Goal: Check status: Check status

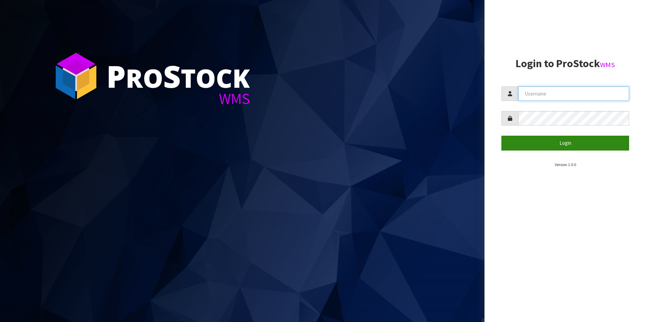
type input "NEOGEN"
click at [566, 143] on button "Login" at bounding box center [565, 143] width 128 height 15
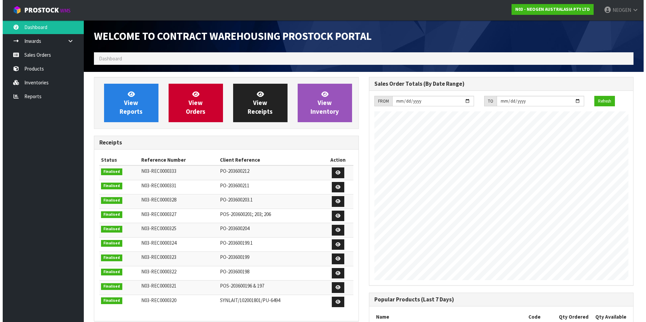
scroll to position [375, 275]
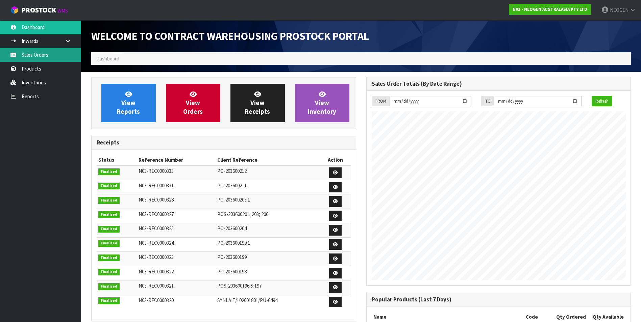
click at [33, 54] on link "Sales Orders" at bounding box center [40, 55] width 81 height 14
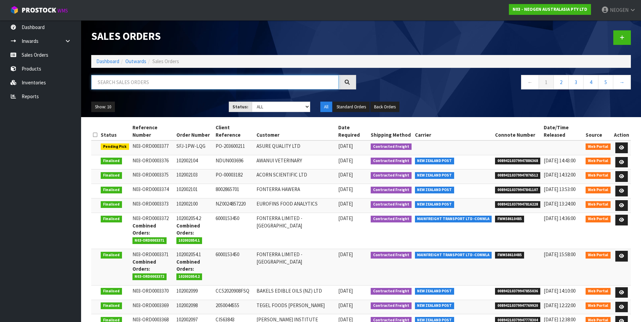
click at [120, 82] on input "text" at bounding box center [214, 82] width 247 height 15
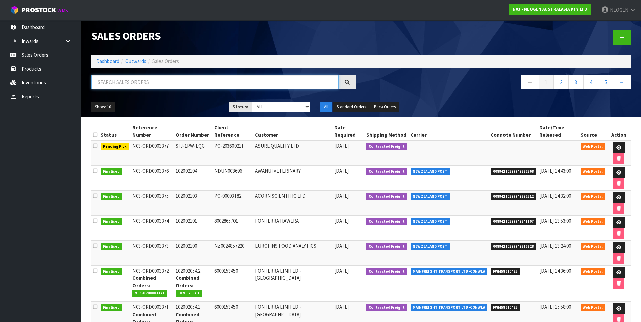
paste input "102002056"
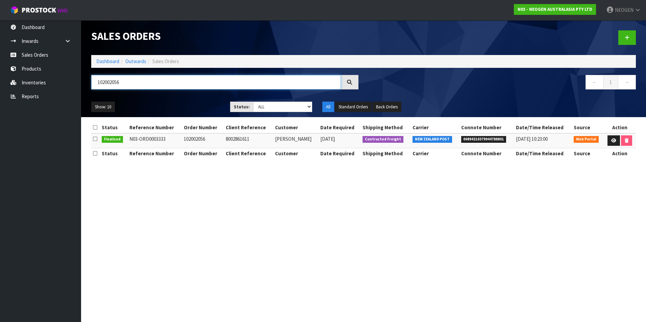
type input "102002056"
click at [479, 139] on span "00894210379944788801" at bounding box center [483, 139] width 45 height 7
click at [611, 140] on icon at bounding box center [613, 140] width 5 height 4
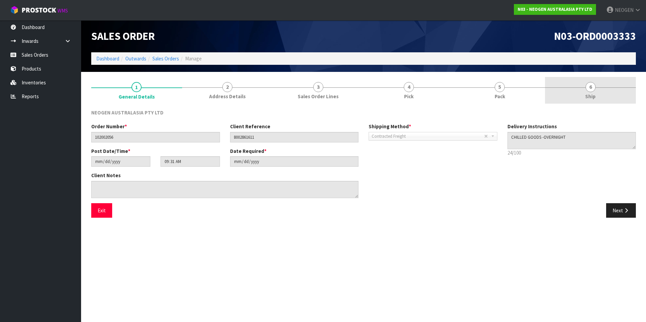
click at [591, 87] on span "6" at bounding box center [590, 87] width 10 height 10
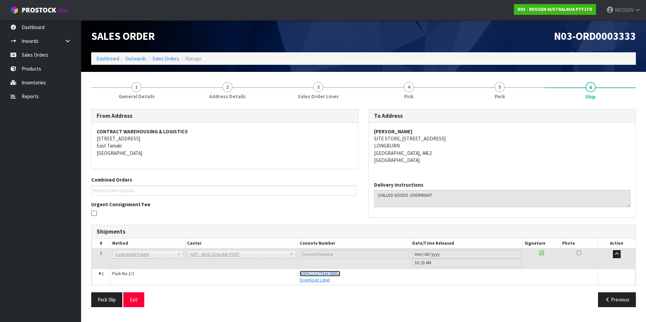
click at [318, 274] on span "00894210379944788801" at bounding box center [320, 274] width 41 height 6
